Goal: Transaction & Acquisition: Purchase product/service

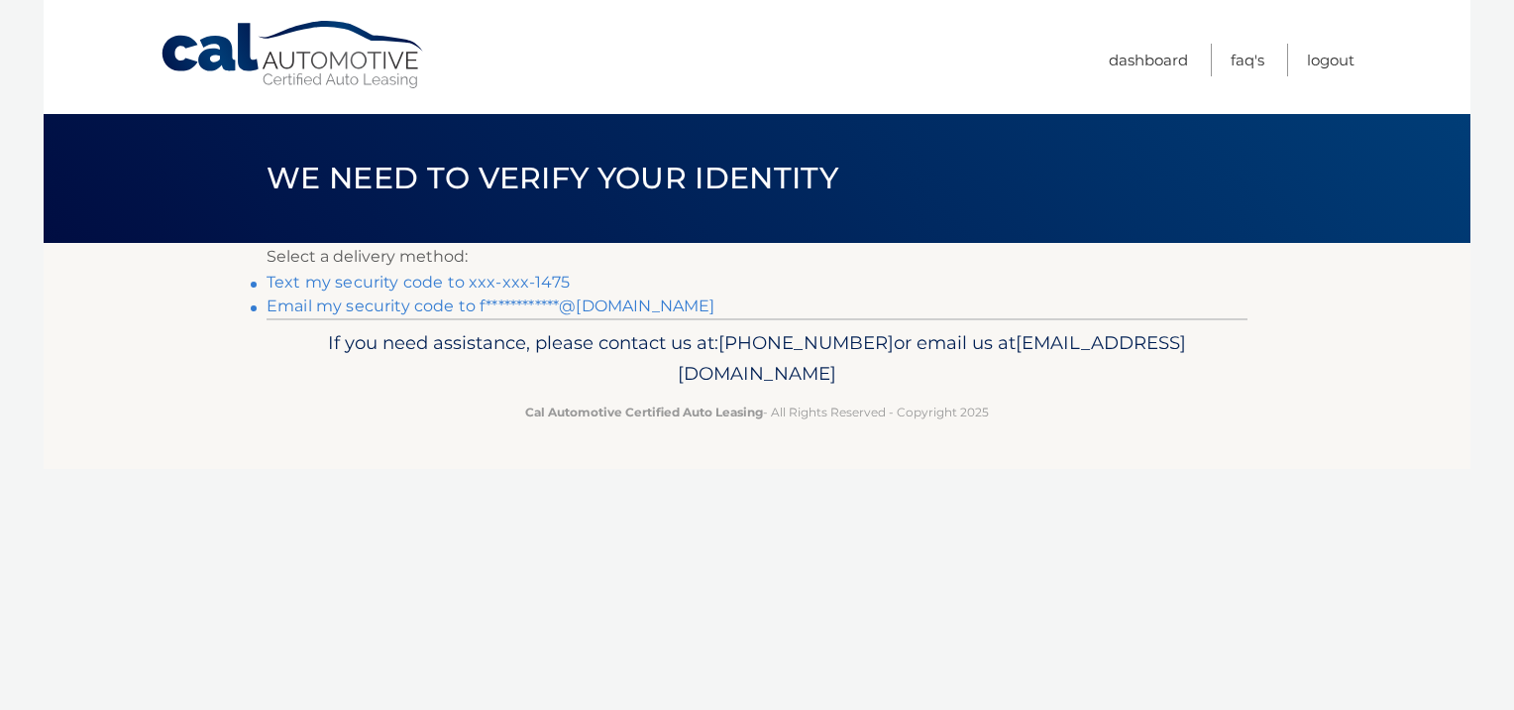
click at [384, 280] on link "Text my security code to xxx-xxx-1475" at bounding box center [418, 282] width 303 height 19
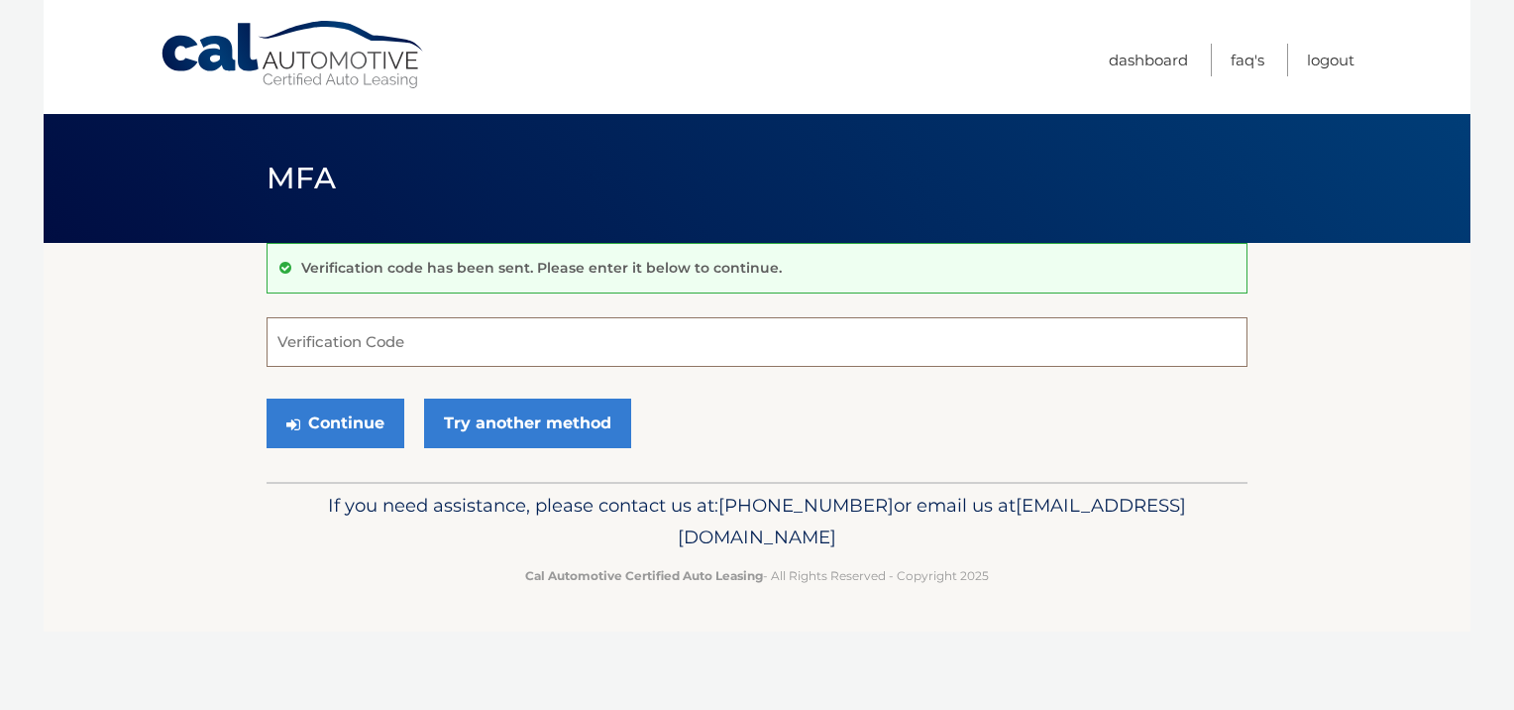
click at [357, 331] on input "Verification Code" at bounding box center [757, 342] width 981 height 50
type input "634954"
click at [384, 414] on button "Continue" at bounding box center [336, 423] width 138 height 50
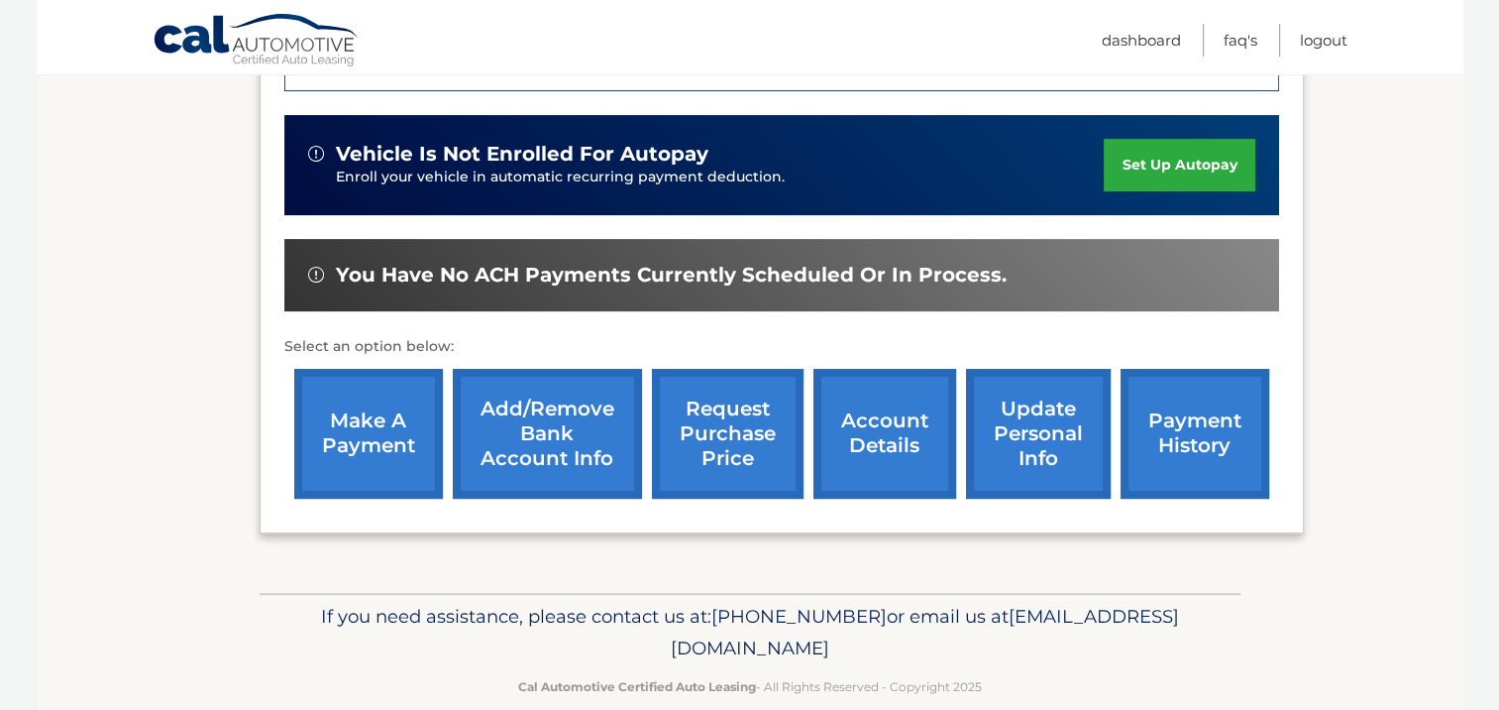
scroll to position [562, 0]
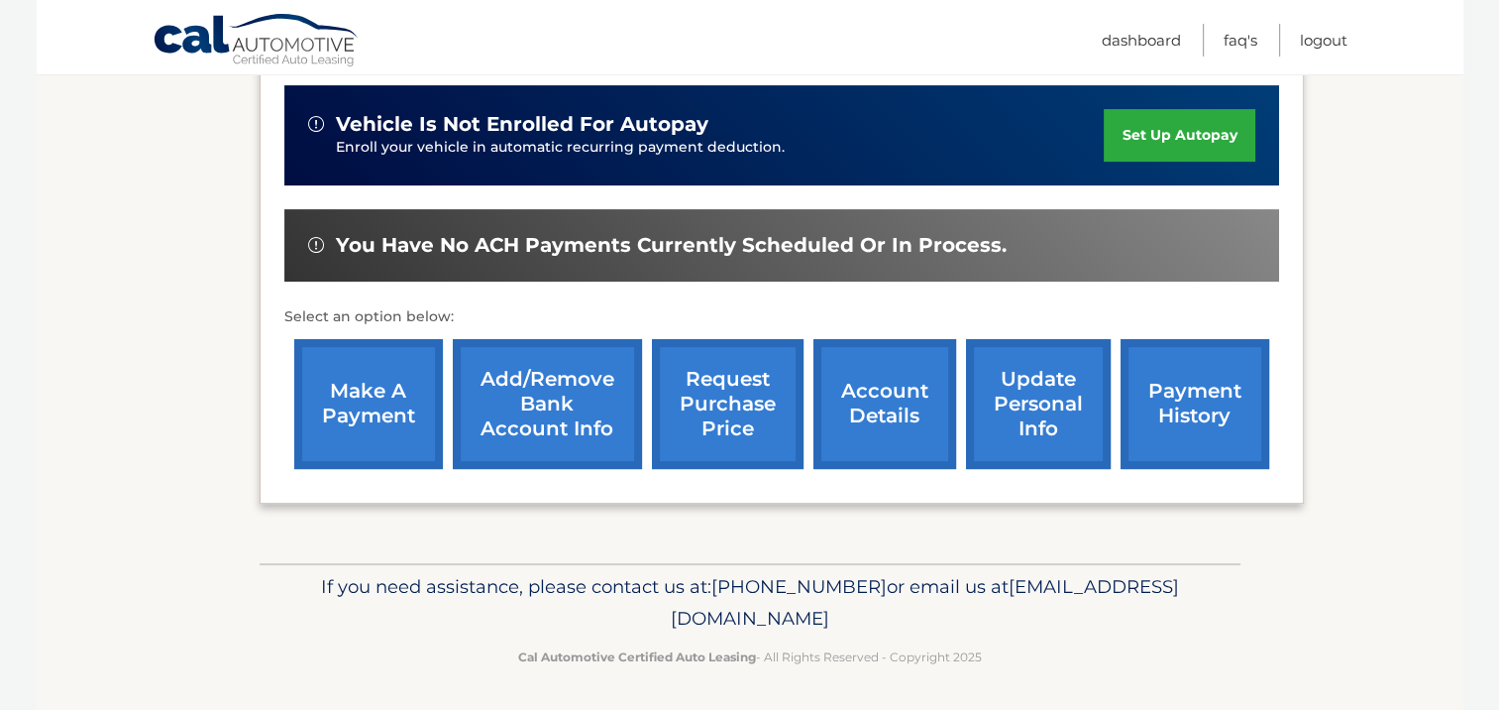
click at [373, 377] on link "make a payment" at bounding box center [368, 404] width 149 height 130
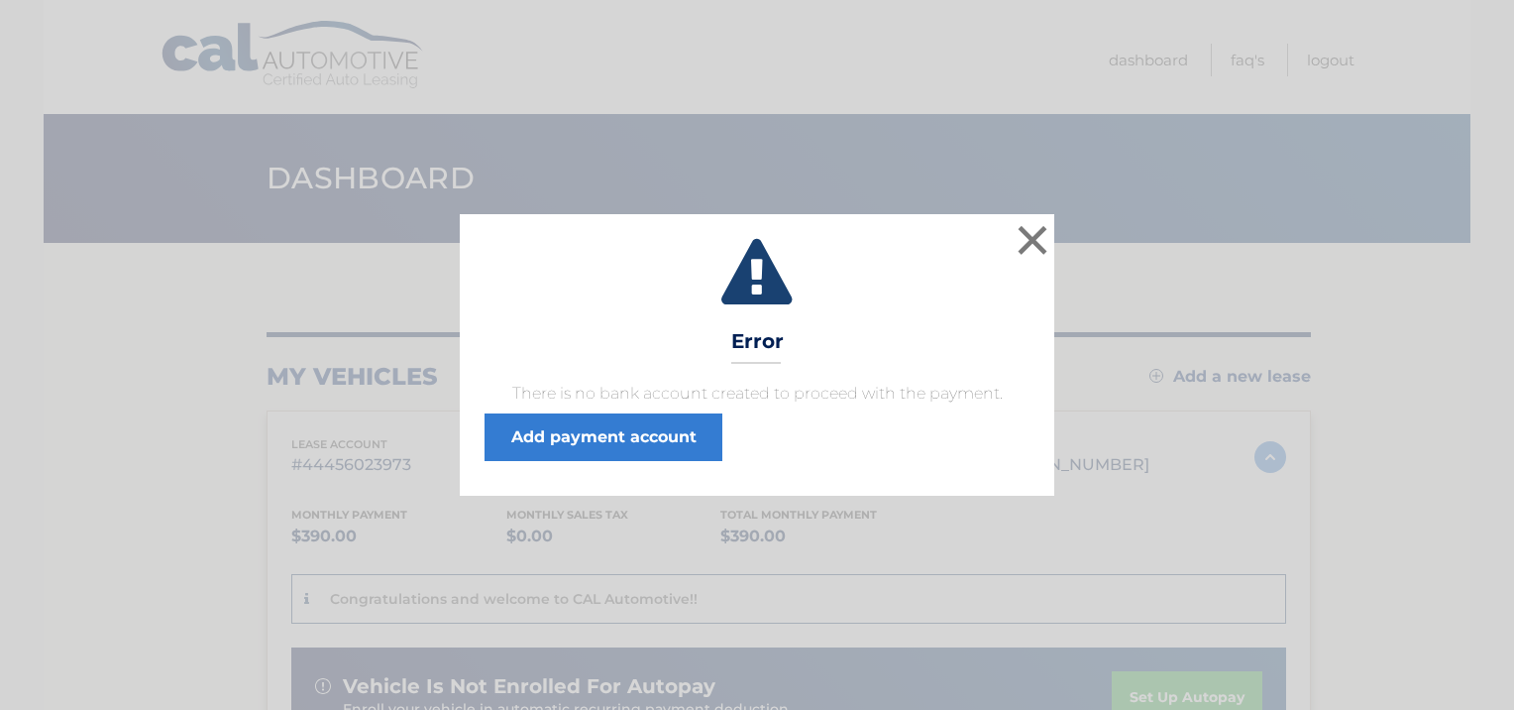
click at [101, 404] on div "× Error There is no bank account created to proceed with the payment. Add payme…" at bounding box center [757, 354] width 1498 height 281
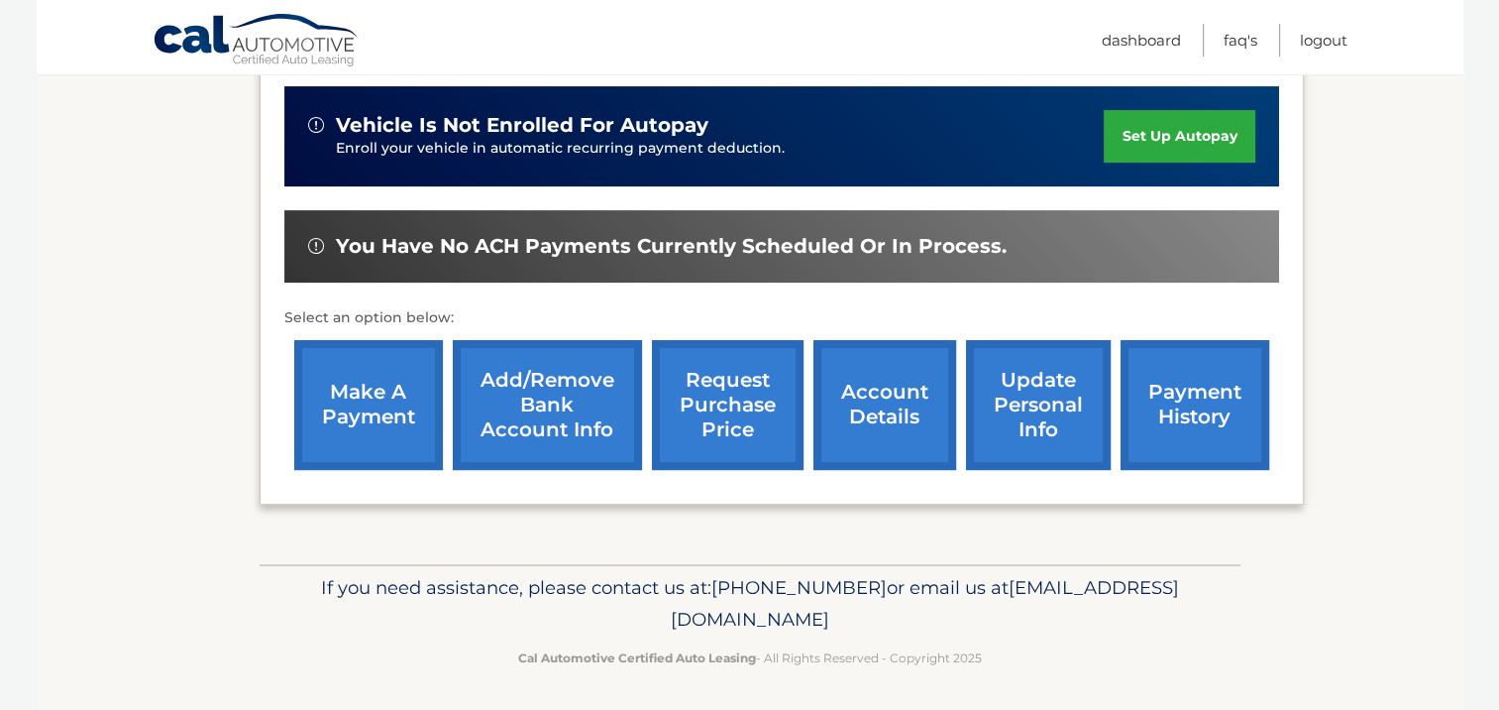
scroll to position [562, 0]
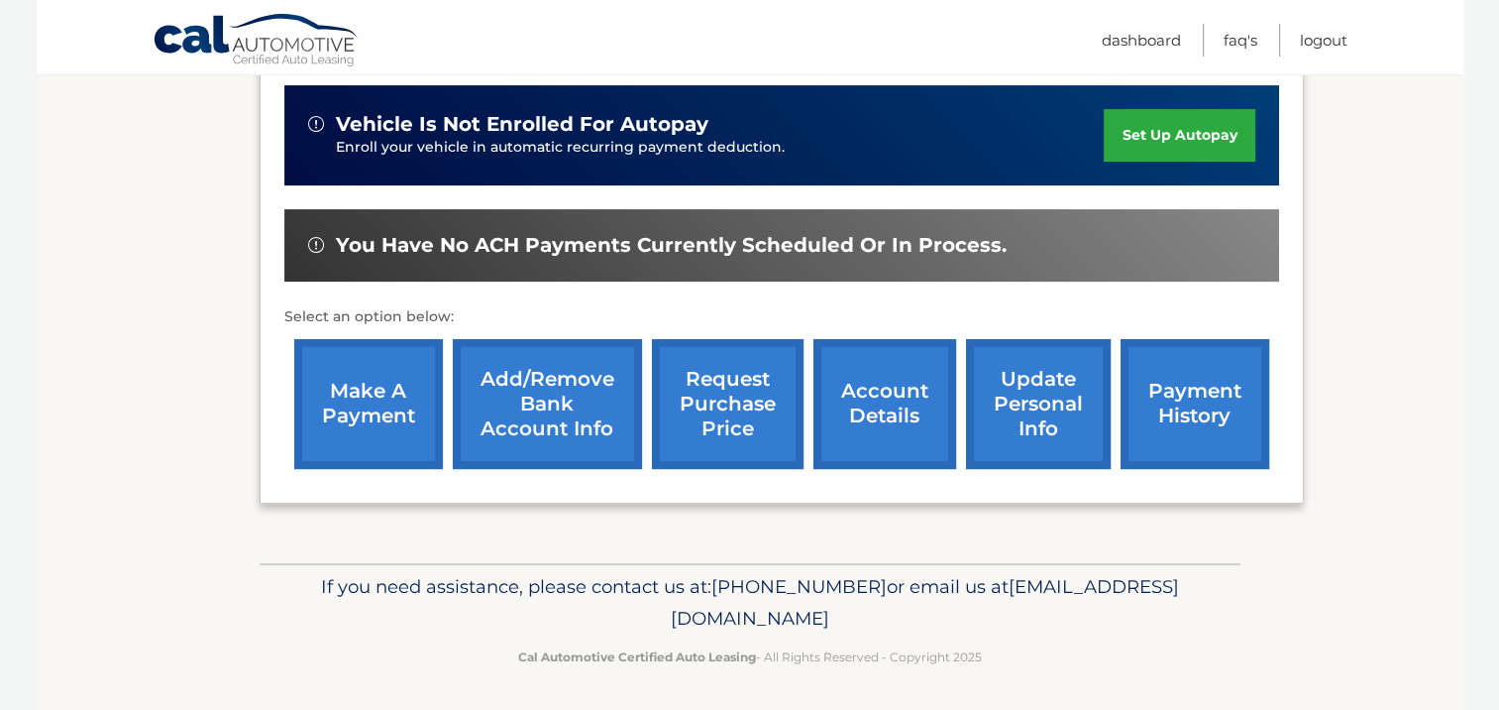
click at [548, 388] on link "Add/Remove bank account info" at bounding box center [547, 404] width 189 height 130
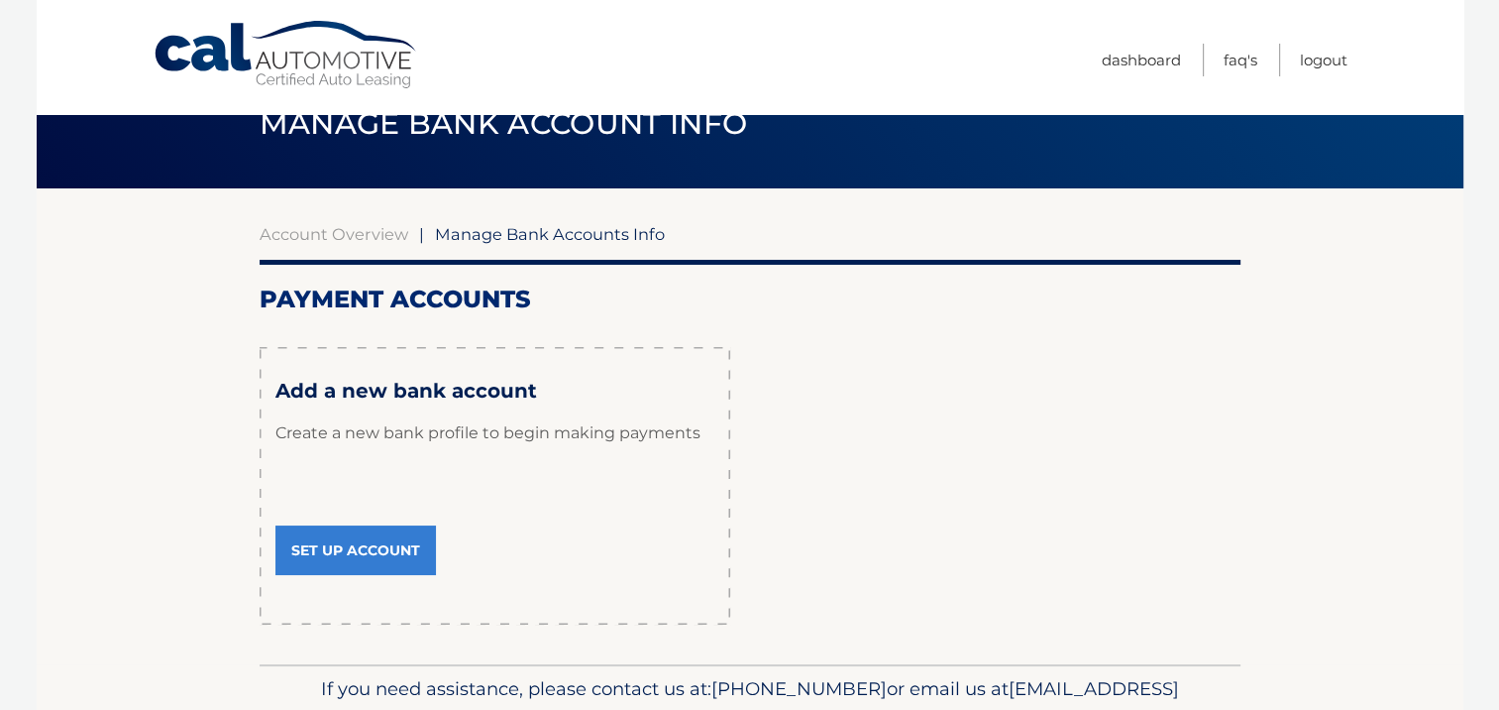
scroll to position [99, 0]
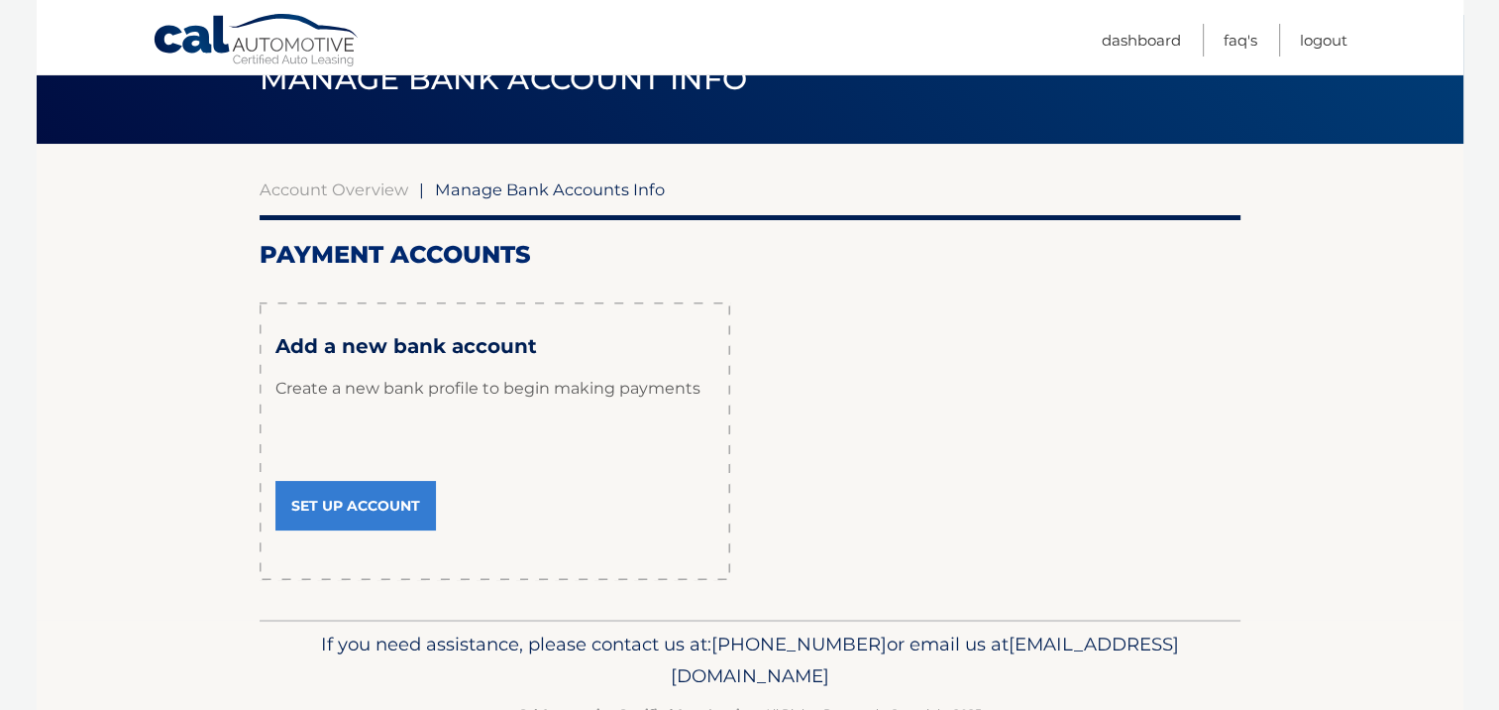
click at [404, 502] on link "Set Up Account" at bounding box center [355, 506] width 161 height 50
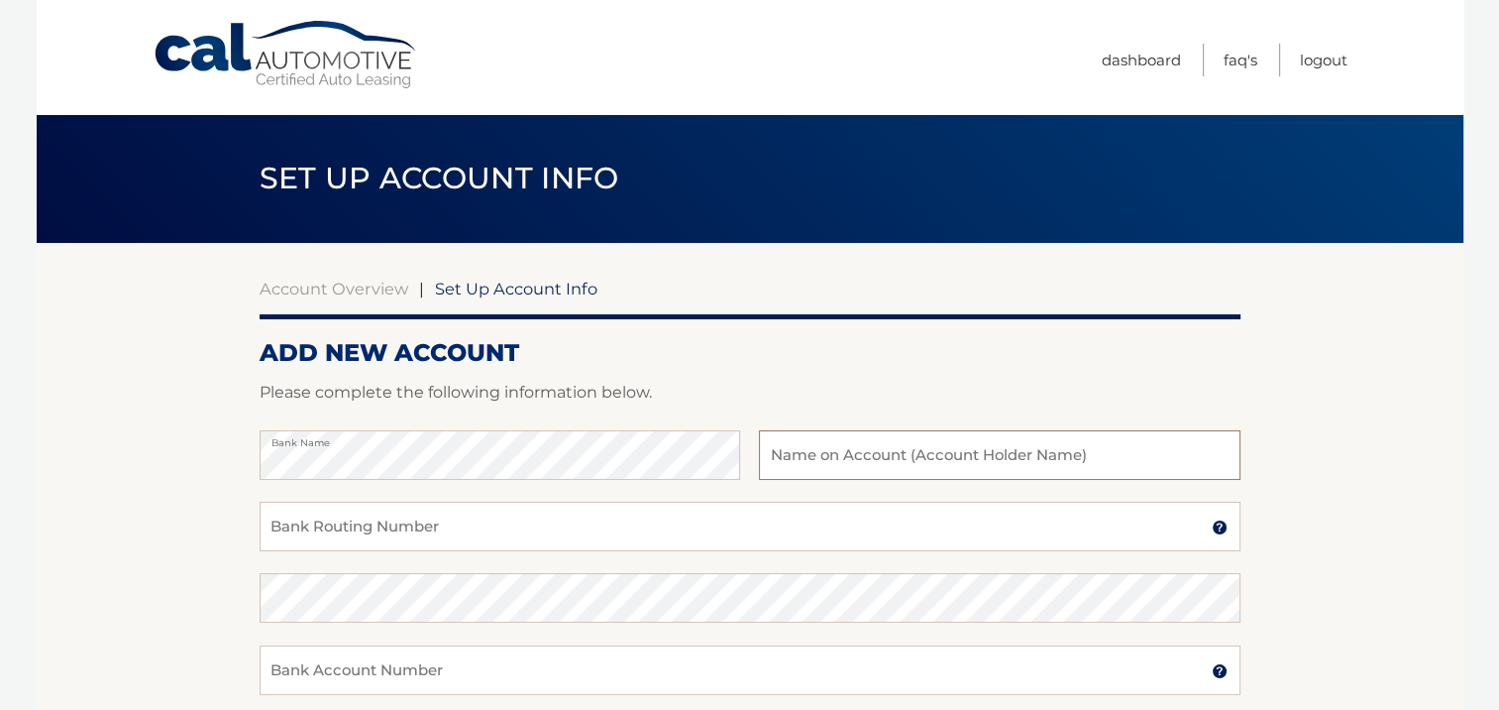
click at [801, 466] on input "text" at bounding box center [999, 455] width 481 height 50
type input "Michael A Fren"
click at [646, 534] on input "Bank Routing Number" at bounding box center [750, 526] width 981 height 50
type input "031201360"
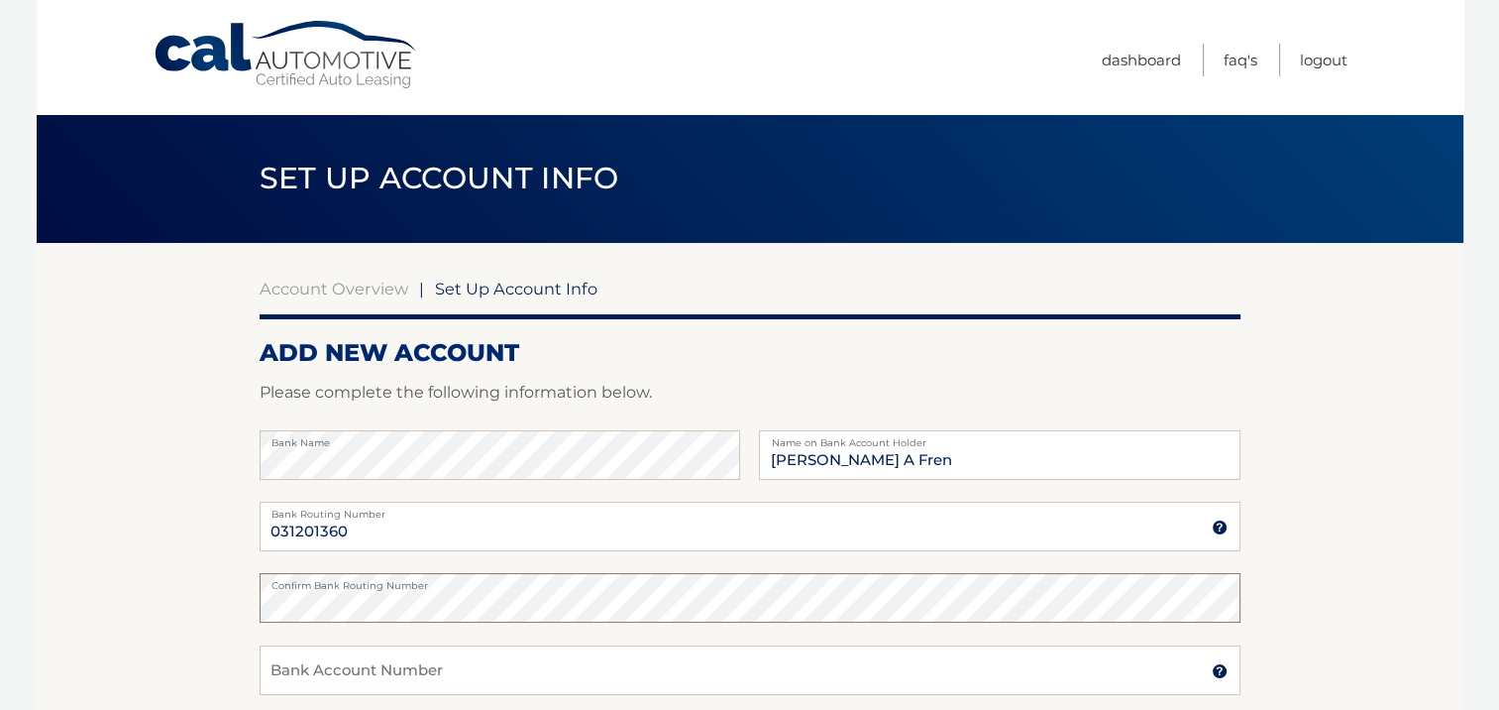
scroll to position [198, 0]
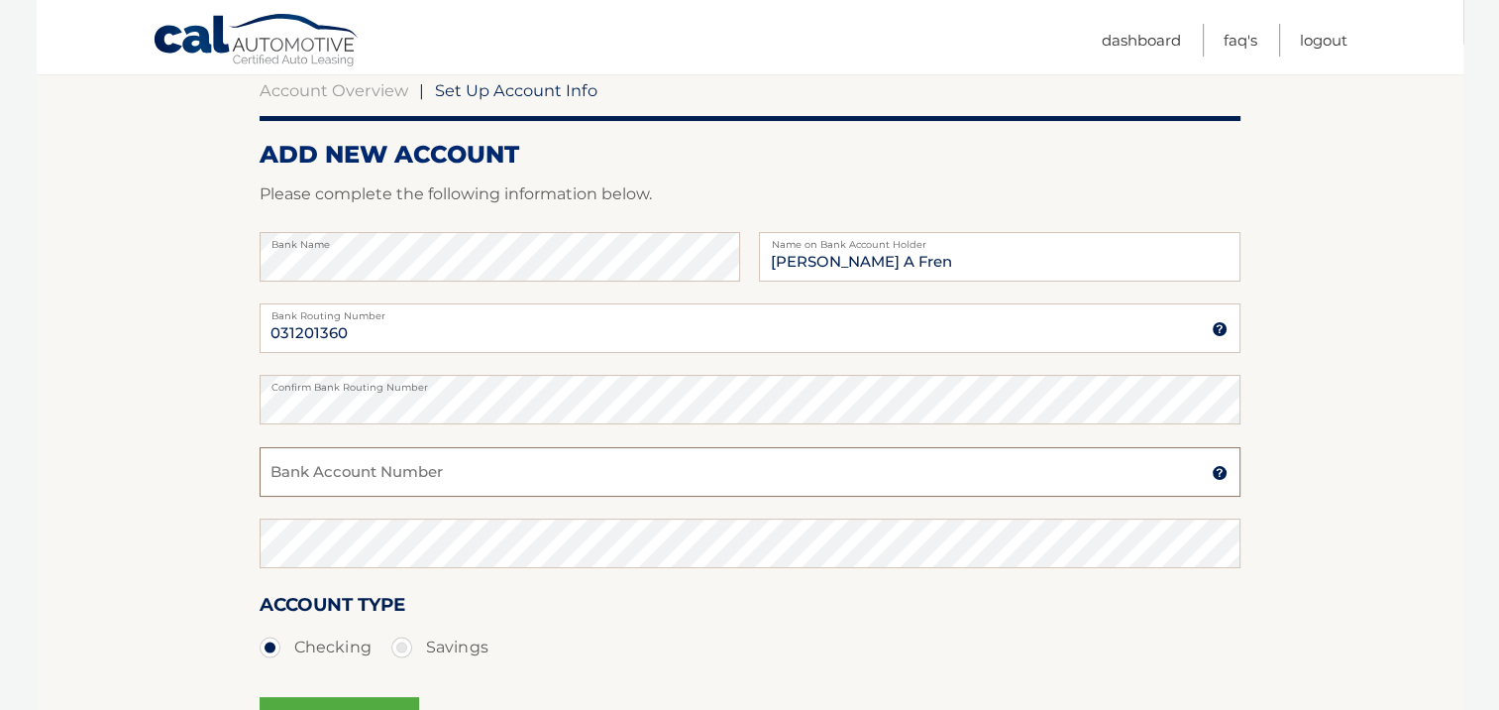
click at [341, 477] on input "Bank Account Number" at bounding box center [750, 472] width 981 height 50
type input "6855466354"
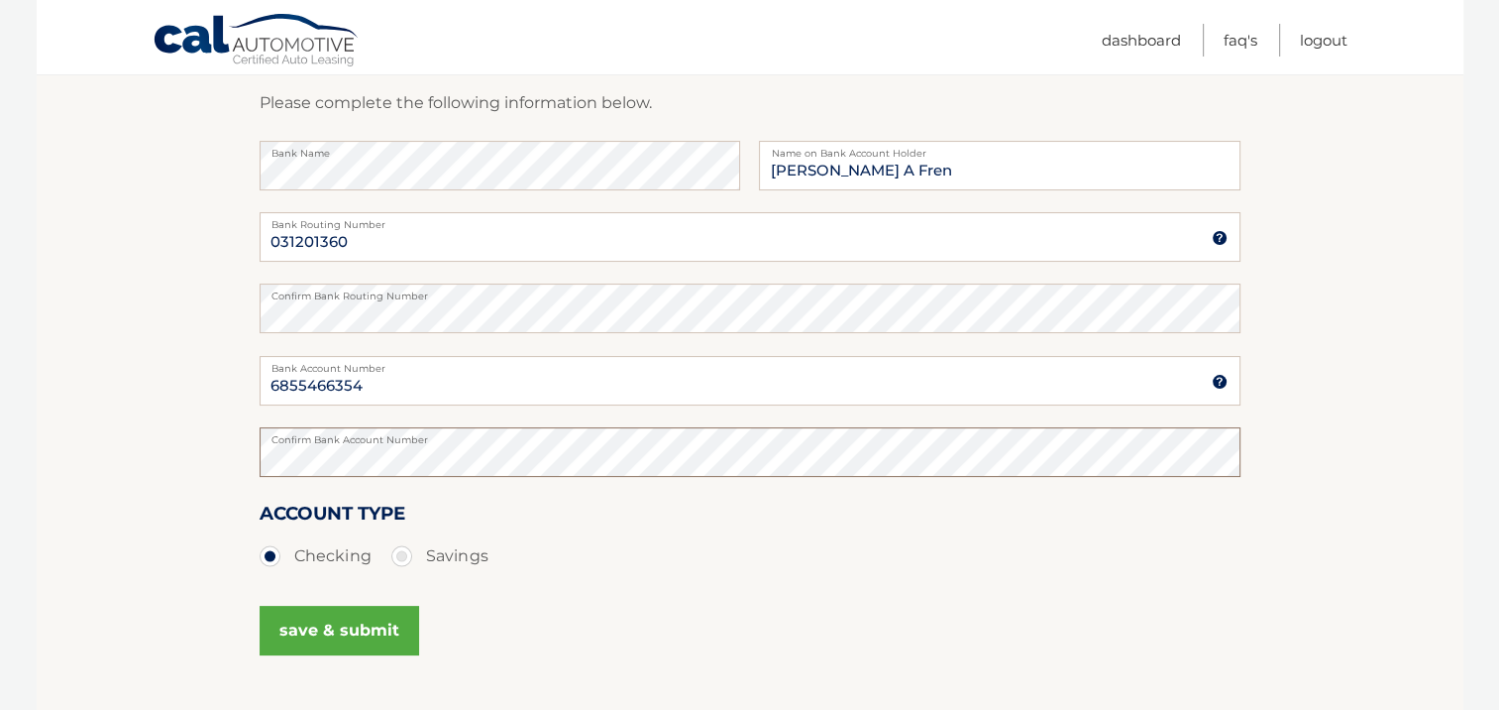
scroll to position [396, 0]
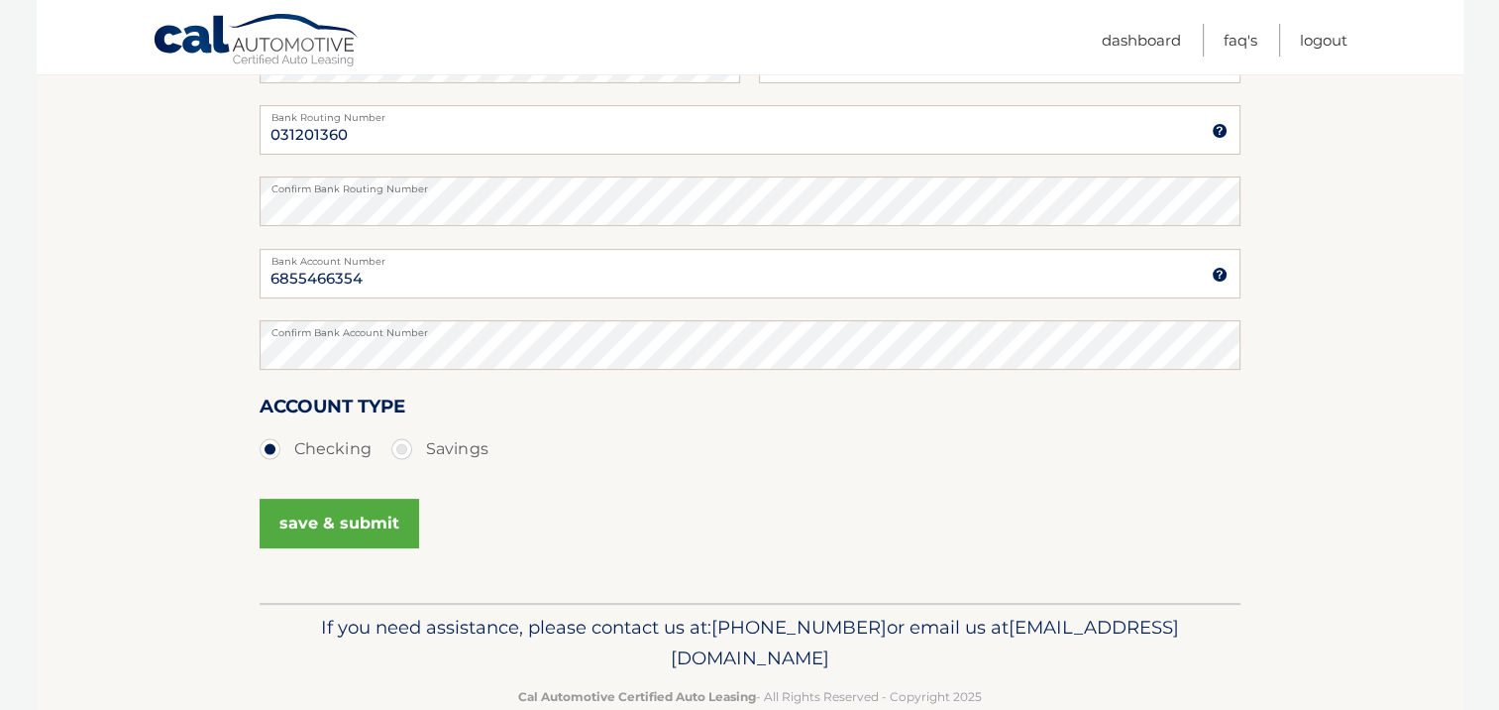
click at [345, 522] on button "save & submit" at bounding box center [340, 523] width 160 height 50
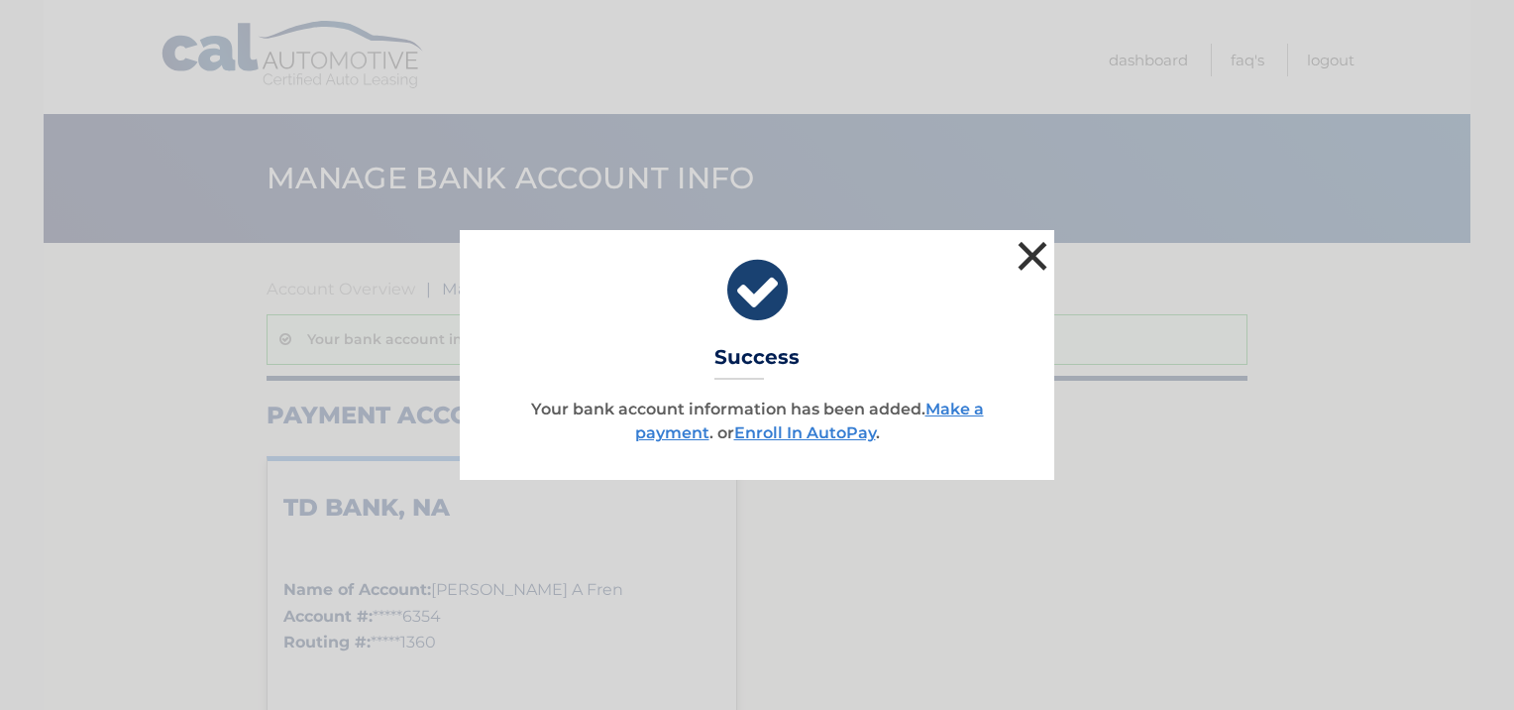
click at [1031, 254] on button "×" at bounding box center [1033, 256] width 40 height 40
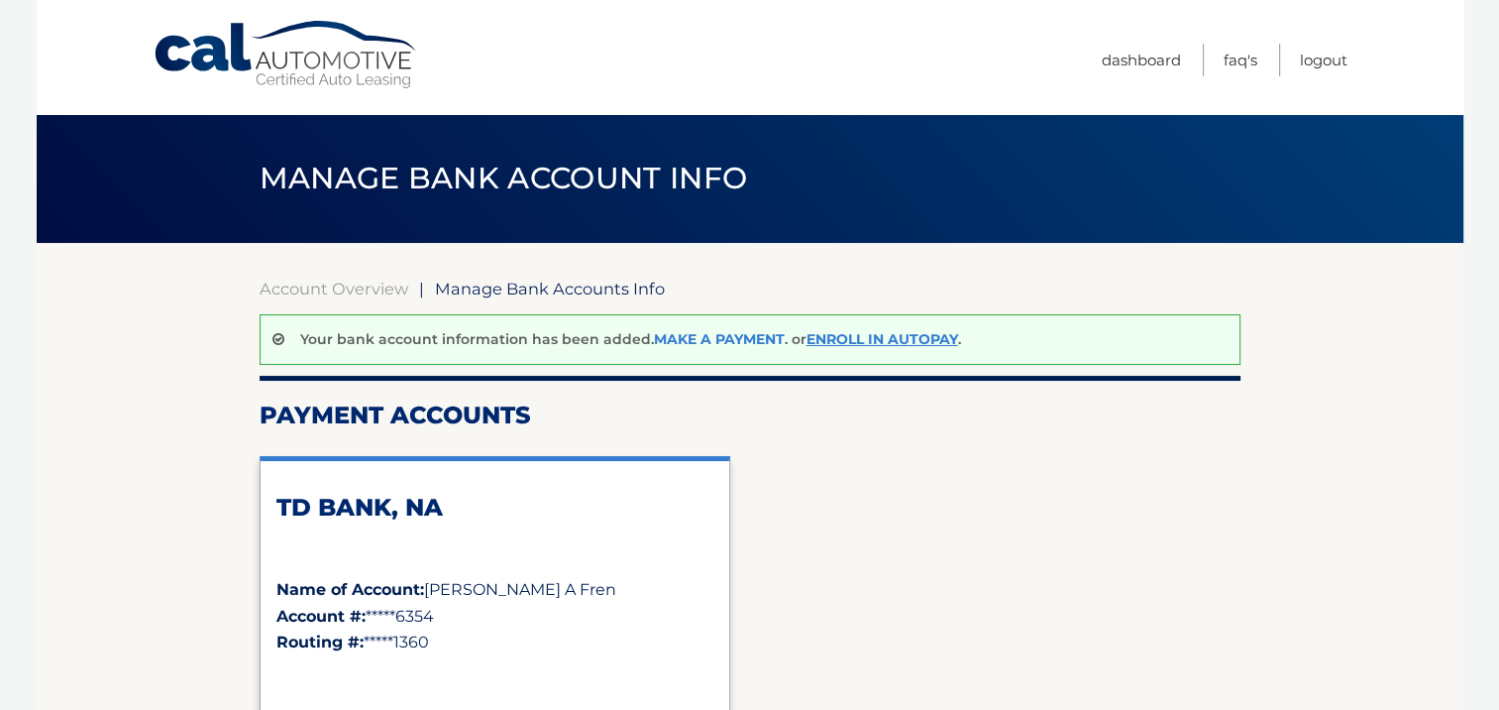
click at [733, 336] on link "Make a payment" at bounding box center [719, 339] width 131 height 18
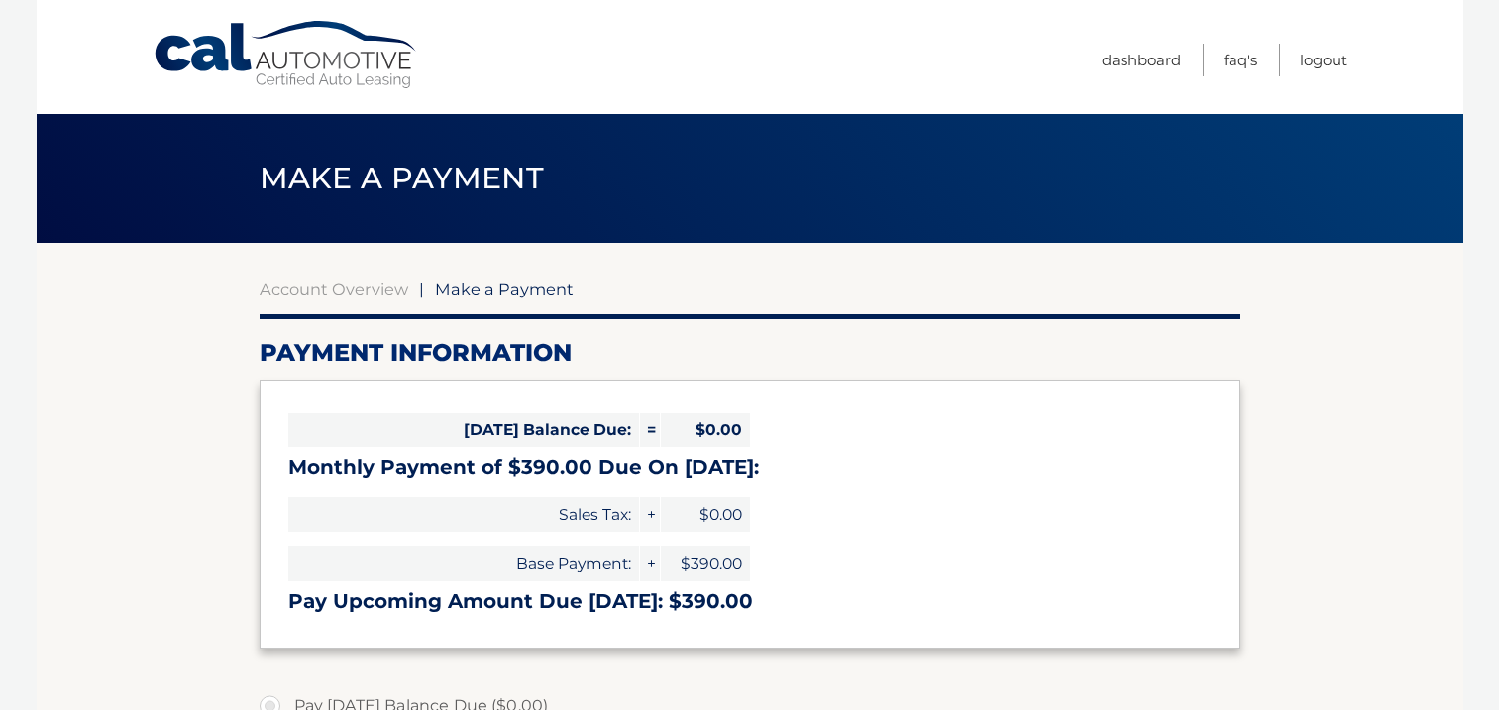
select select "ZjY5MDZiMTgtYmJhNy00YWEzLWExNDgtYWY4MDJmN2QxNzIz"
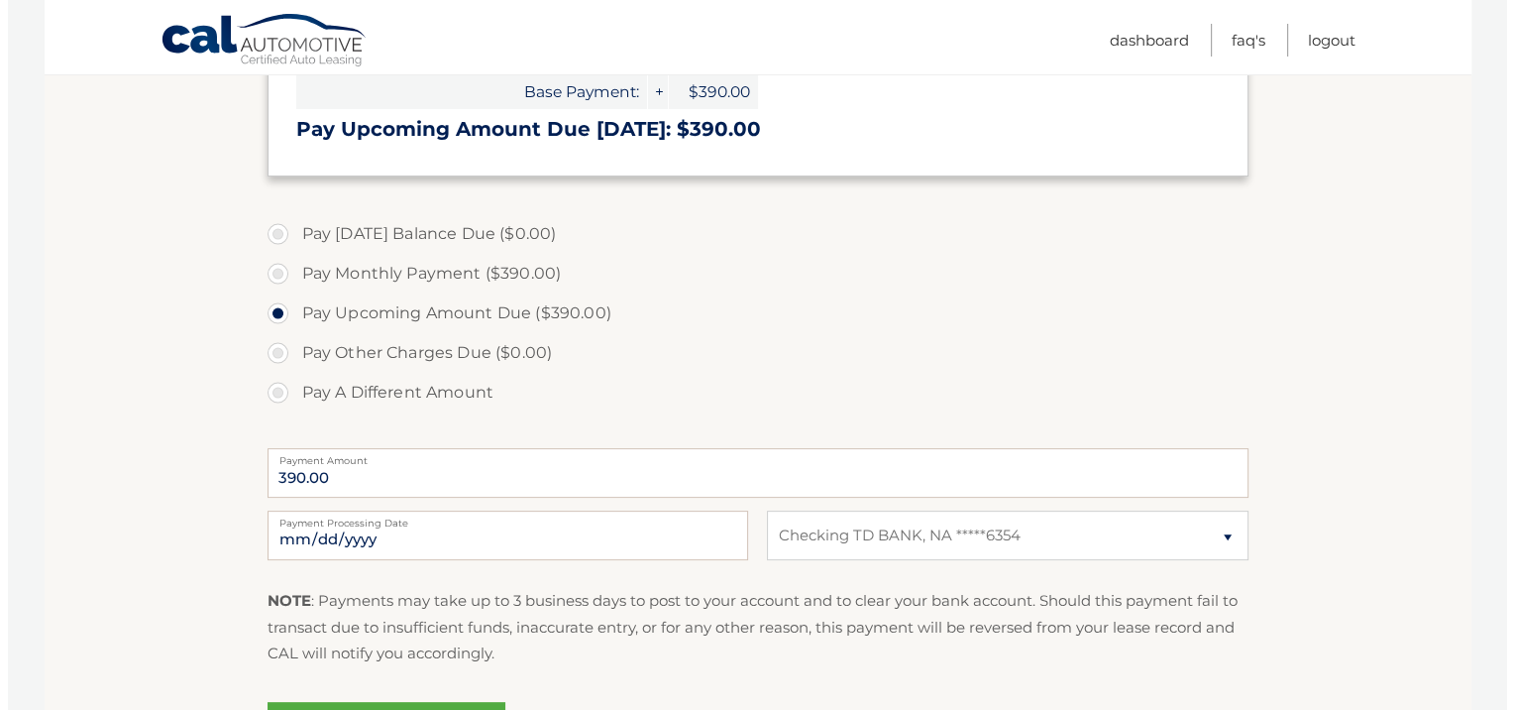
scroll to position [595, 0]
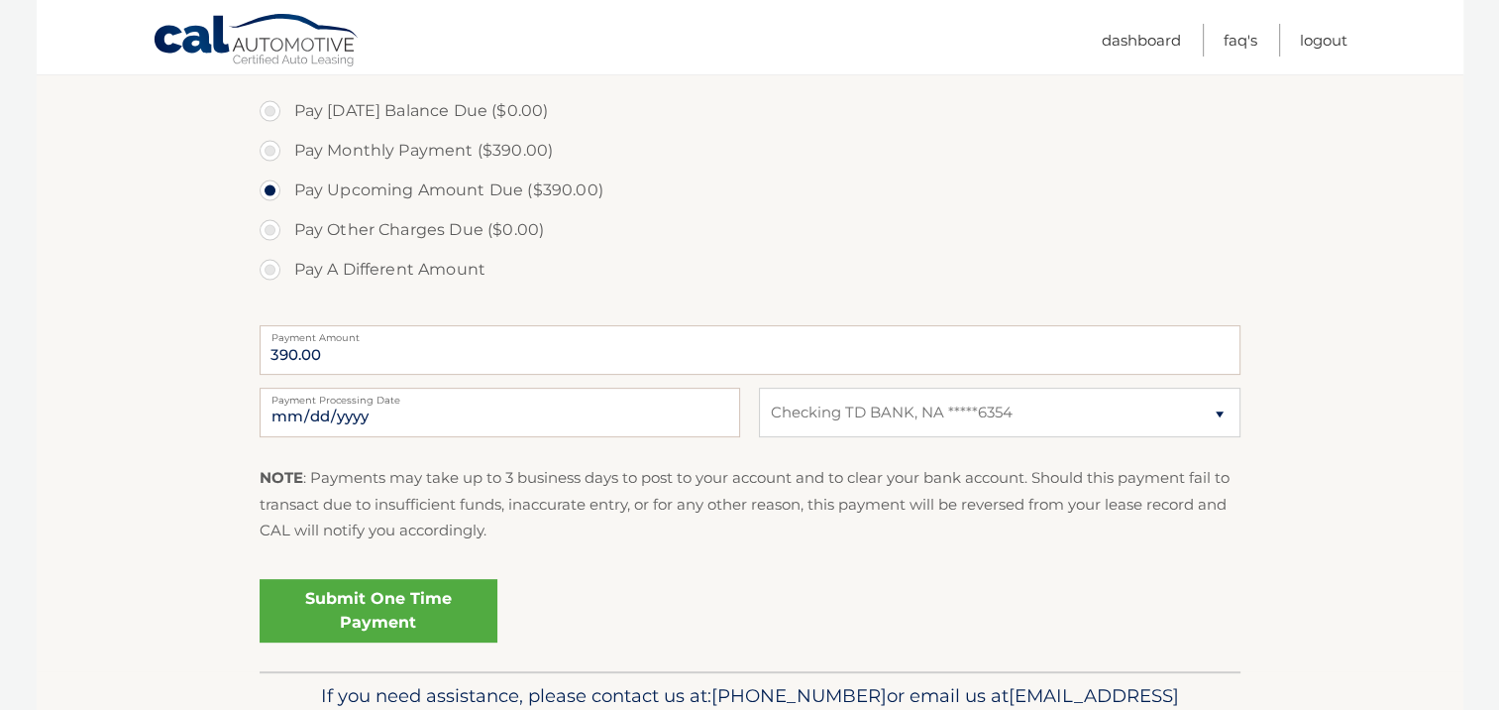
click at [392, 599] on link "Submit One Time Payment" at bounding box center [379, 610] width 238 height 63
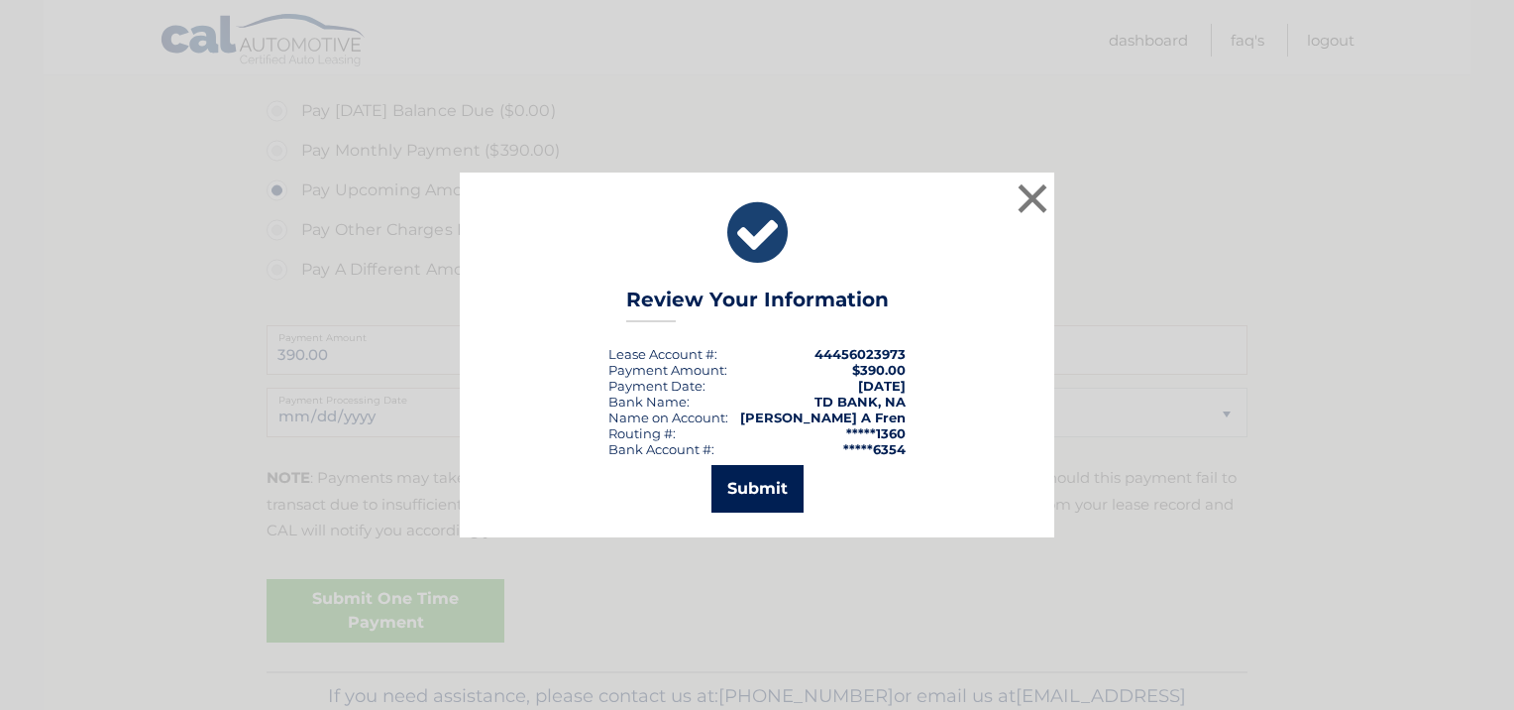
click at [774, 483] on button "Submit" at bounding box center [757, 489] width 92 height 48
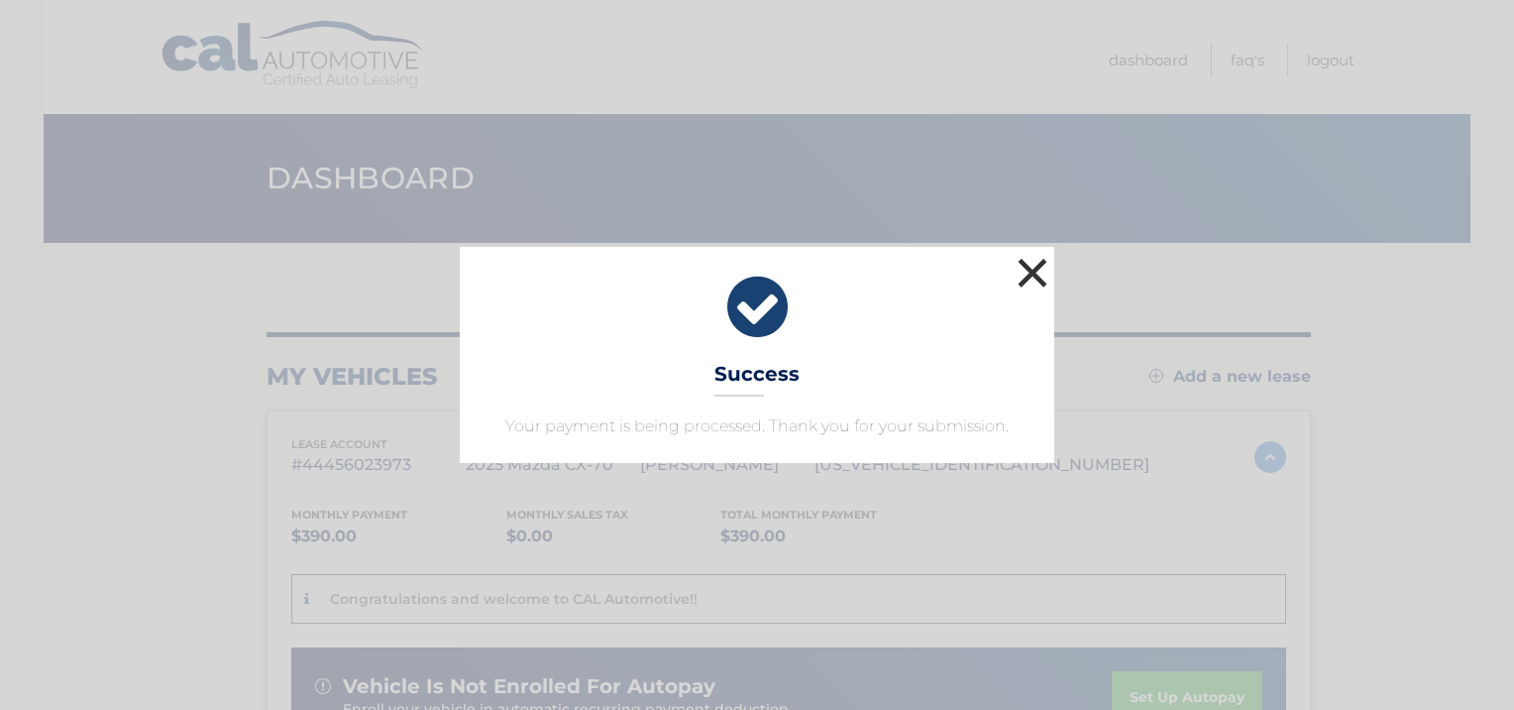
click at [1032, 265] on button "×" at bounding box center [1033, 273] width 40 height 40
